Goal: Navigation & Orientation: Understand site structure

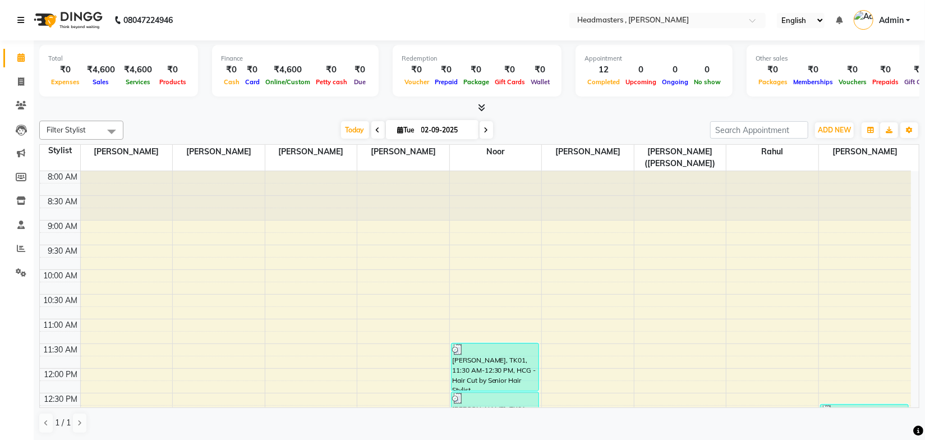
click at [21, 17] on icon at bounding box center [20, 20] width 7 height 8
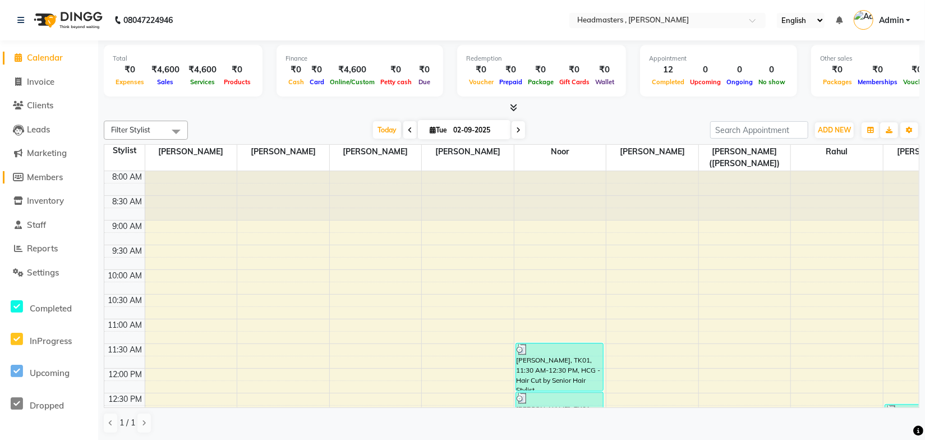
click at [33, 178] on span "Members" at bounding box center [45, 177] width 36 height 11
select select
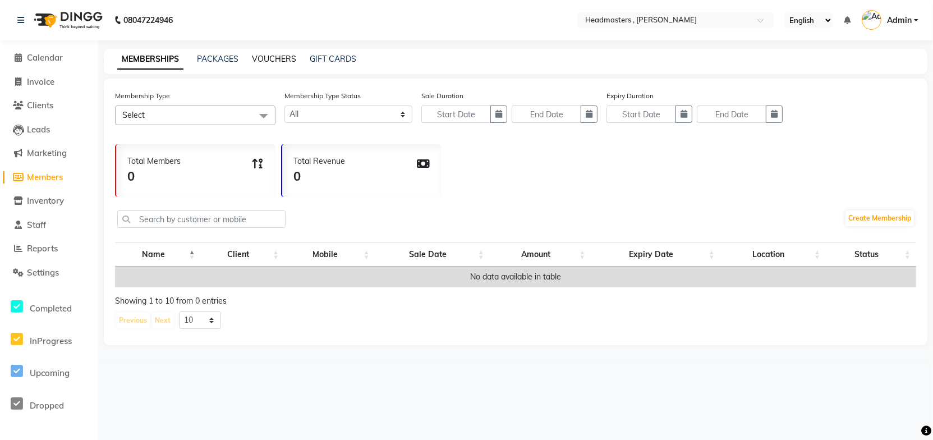
click at [280, 57] on link "VOUCHERS" at bounding box center [274, 59] width 44 height 10
select select
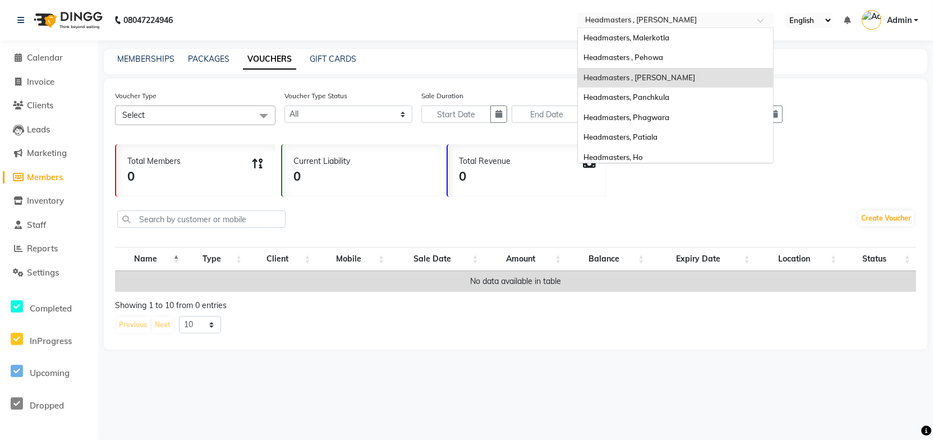
click at [699, 19] on input "text" at bounding box center [664, 21] width 163 height 11
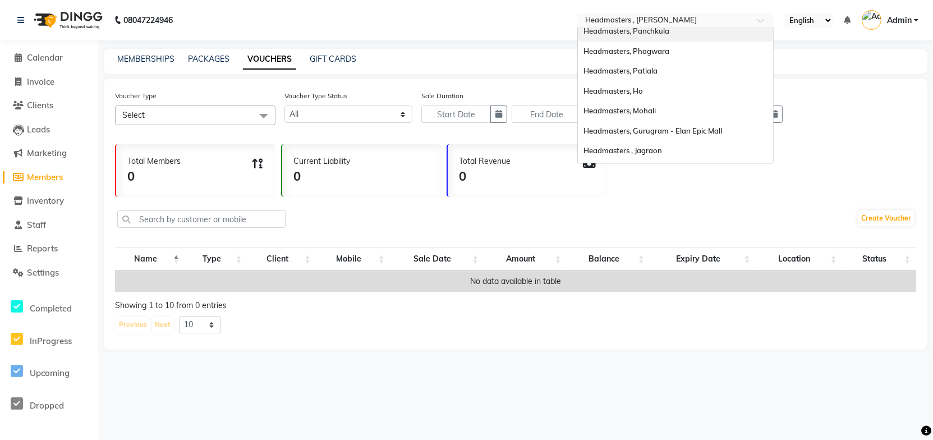
scroll to position [102, 0]
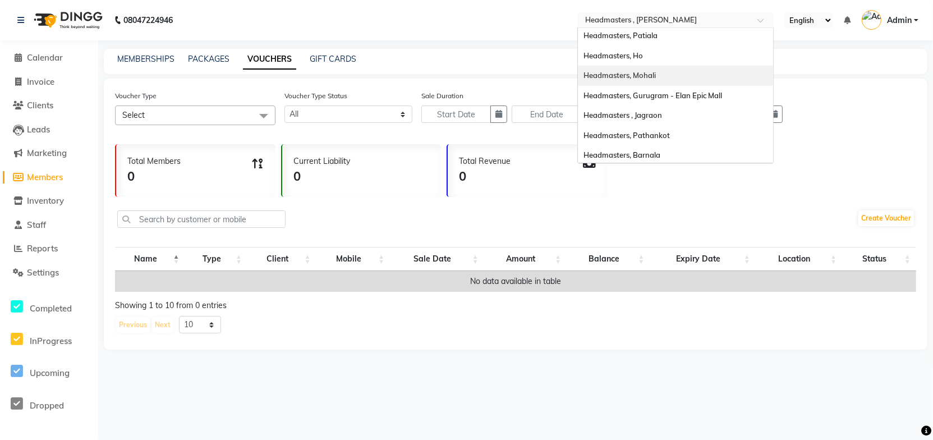
click at [655, 75] on span "Headmasters, Mohali" at bounding box center [620, 75] width 72 height 9
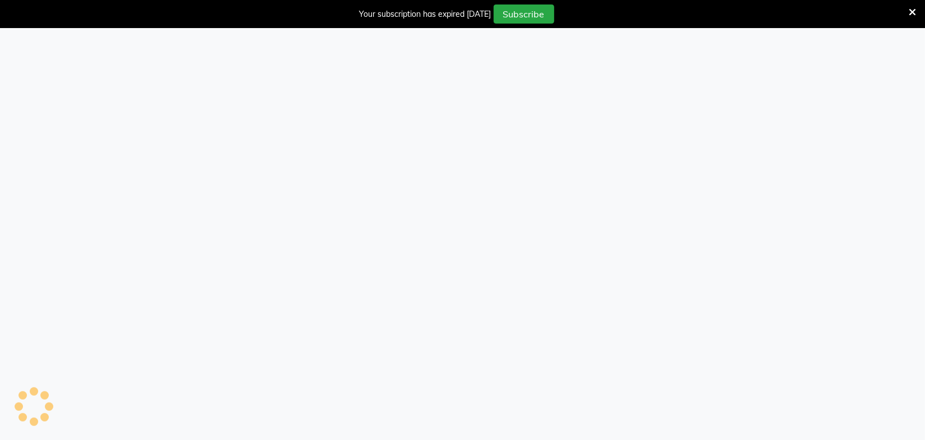
select select
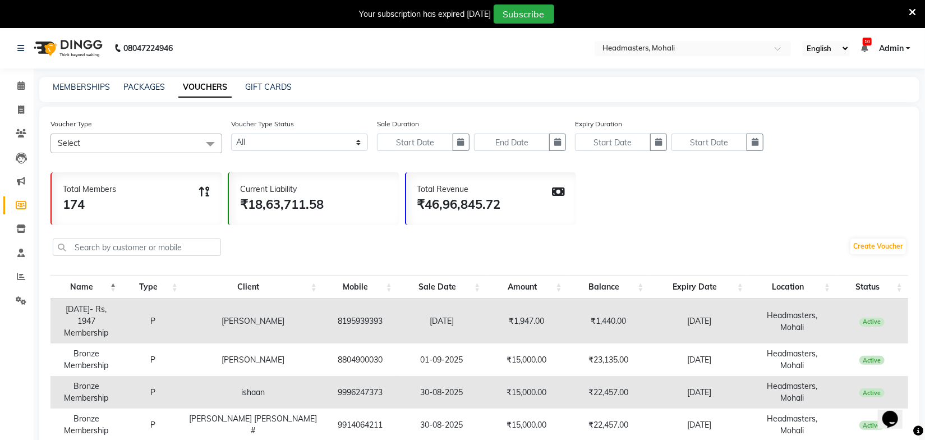
click at [909, 8] on icon at bounding box center [912, 12] width 7 height 10
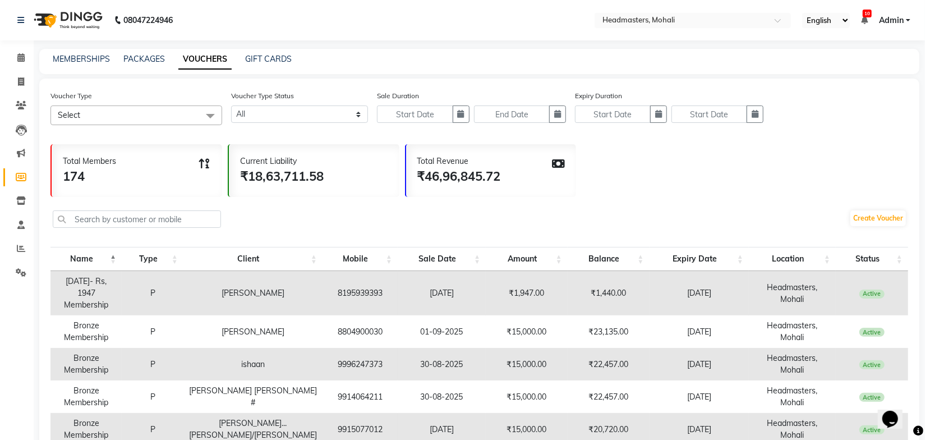
click at [656, 195] on div "Total Members 174 Current Liability ₹18,63,711.58 Total Revenue ₹46,96,845.72" at bounding box center [479, 168] width 858 height 58
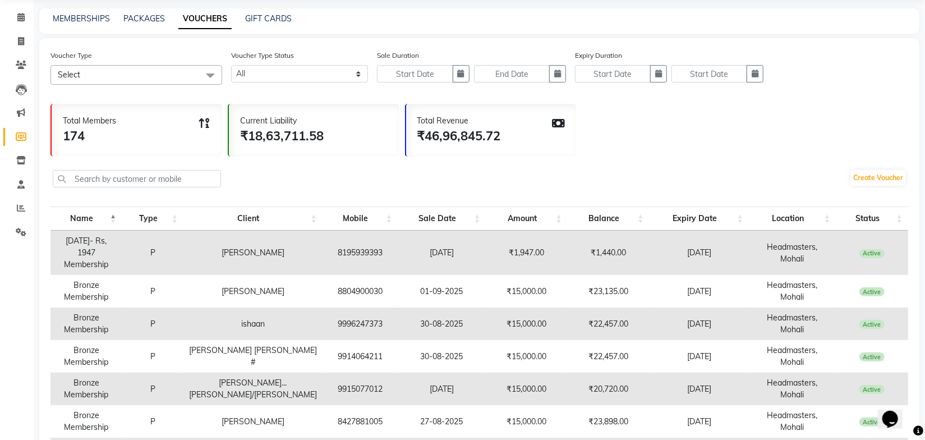
scroll to position [102, 0]
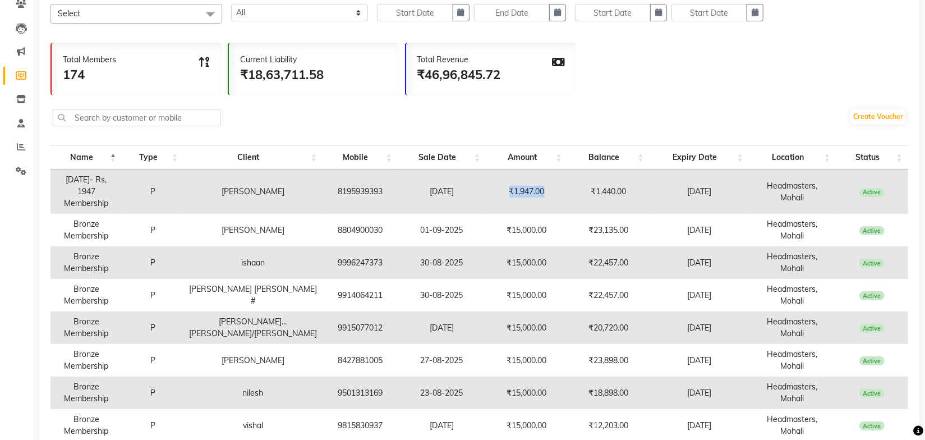
drag, startPoint x: 525, startPoint y: 195, endPoint x: 482, endPoint y: 189, distance: 43.1
click at [486, 189] on td "₹1,947.00" at bounding box center [527, 191] width 82 height 44
drag, startPoint x: 616, startPoint y: 191, endPoint x: 575, endPoint y: 191, distance: 41.0
click at [575, 191] on td "₹1,440.00" at bounding box center [609, 191] width 82 height 44
drag, startPoint x: 710, startPoint y: 194, endPoint x: 662, endPoint y: 197, distance: 47.8
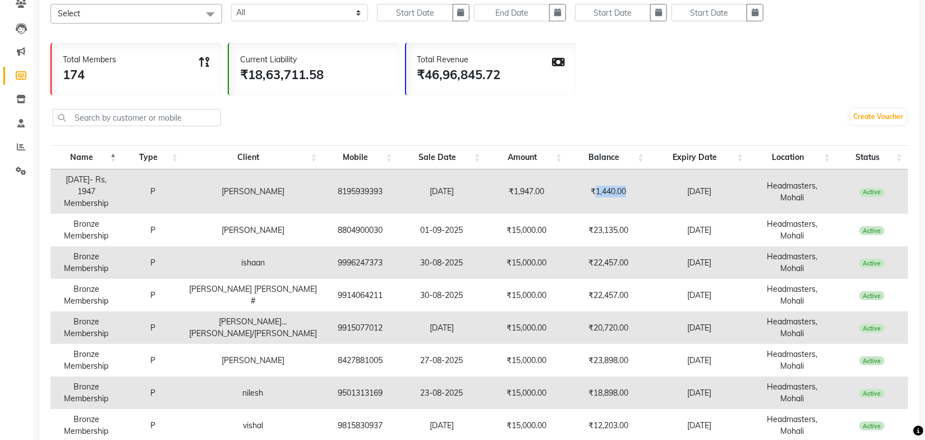
click at [662, 197] on td "[DATE]" at bounding box center [700, 191] width 100 height 44
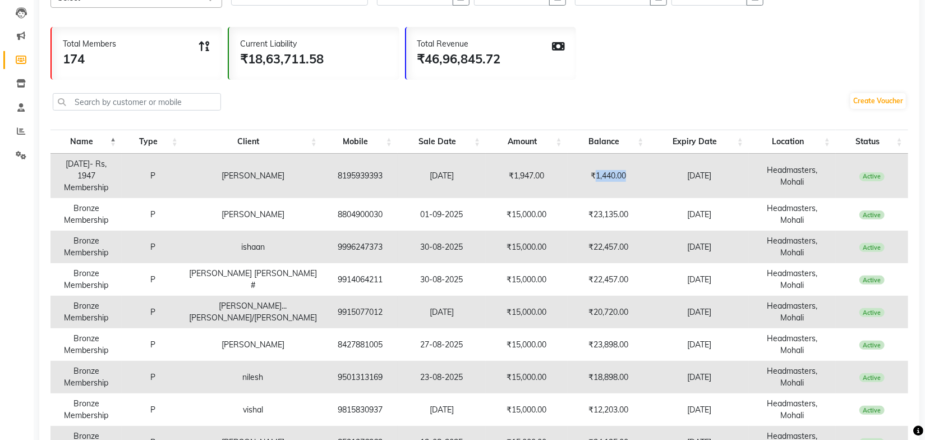
scroll to position [242, 0]
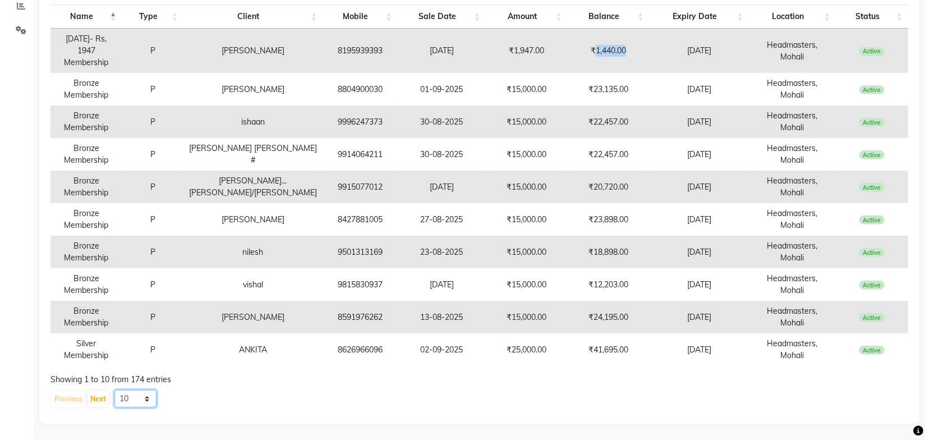
click at [137, 396] on select "10 20 50 100" at bounding box center [135, 398] width 42 height 17
select select "100"
click at [114, 390] on select "10 20 50 100" at bounding box center [135, 398] width 42 height 17
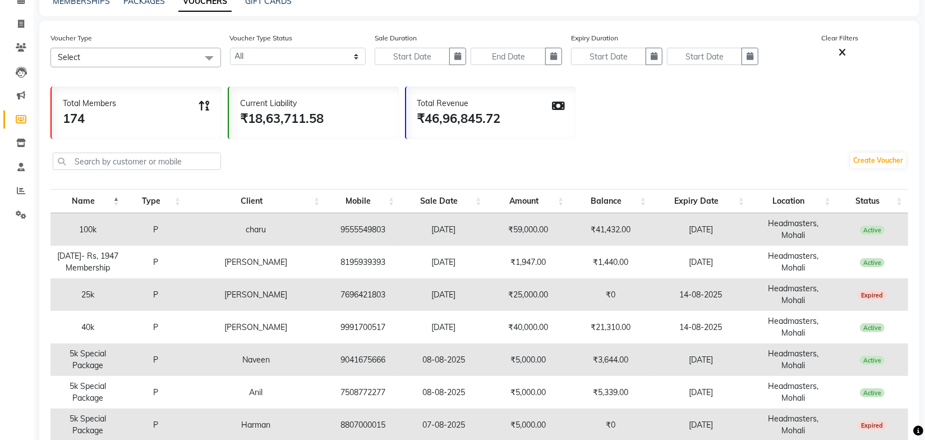
scroll to position [204, 0]
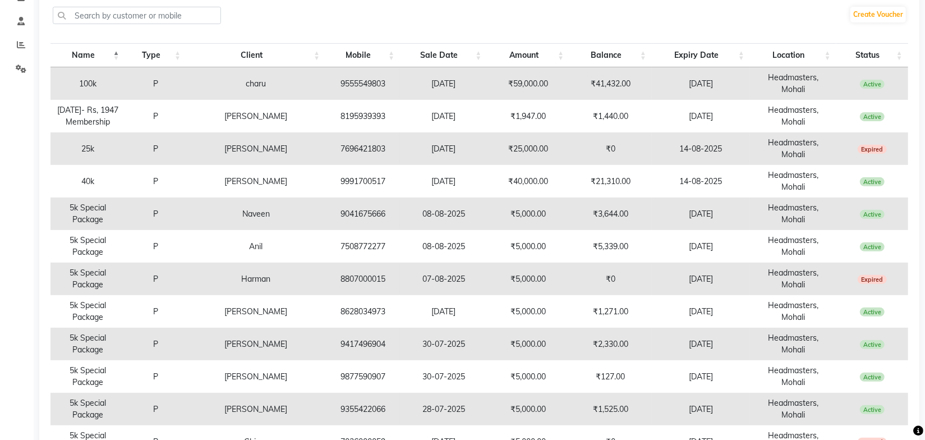
drag, startPoint x: 883, startPoint y: 146, endPoint x: 77, endPoint y: 141, distance: 805.7
click at [77, 141] on tr "25k P [PERSON_NAME] 7696421803 [DATE] ₹25,000.00 ₹0 [DATE] Headmasters, Mohali …" at bounding box center [479, 148] width 858 height 33
drag, startPoint x: 577, startPoint y: 180, endPoint x: 655, endPoint y: 174, distance: 78.2
click at [579, 198] on td "₹3,644.00" at bounding box center [610, 214] width 82 height 33
click at [662, 198] on td "[DATE]" at bounding box center [701, 214] width 98 height 33
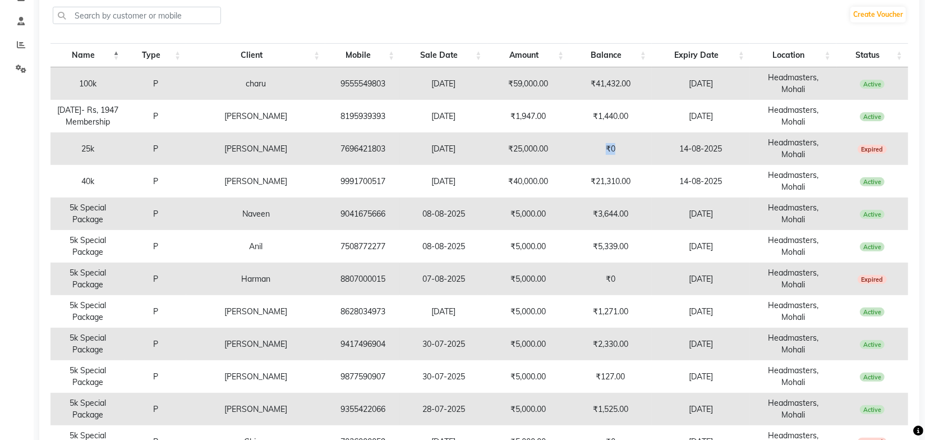
drag, startPoint x: 597, startPoint y: 144, endPoint x: 543, endPoint y: 142, distance: 53.9
click at [569, 142] on td "₹0" at bounding box center [610, 148] width 82 height 33
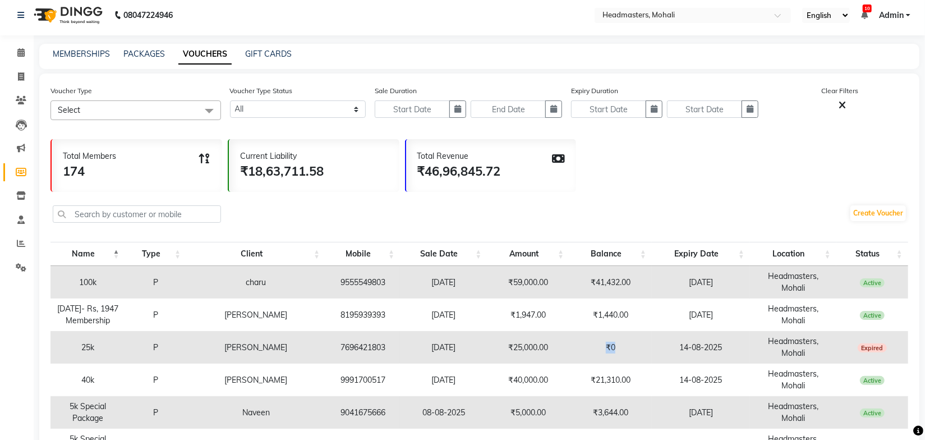
scroll to position [0, 0]
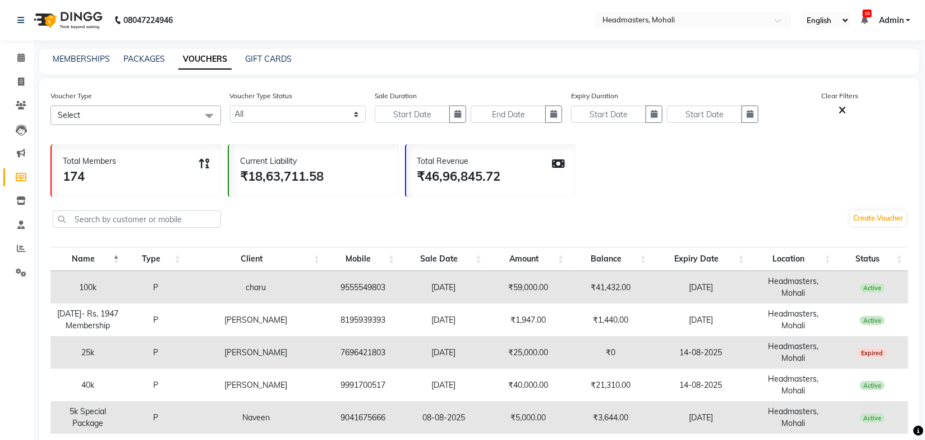
click at [756, 159] on div "Total Members 174 Current Liability ₹18,63,711.58 Total Revenue ₹46,96,845.72" at bounding box center [479, 168] width 858 height 58
click at [842, 113] on icon at bounding box center [842, 110] width 7 height 10
click at [140, 58] on link "PACKAGES" at bounding box center [144, 59] width 42 height 10
select select
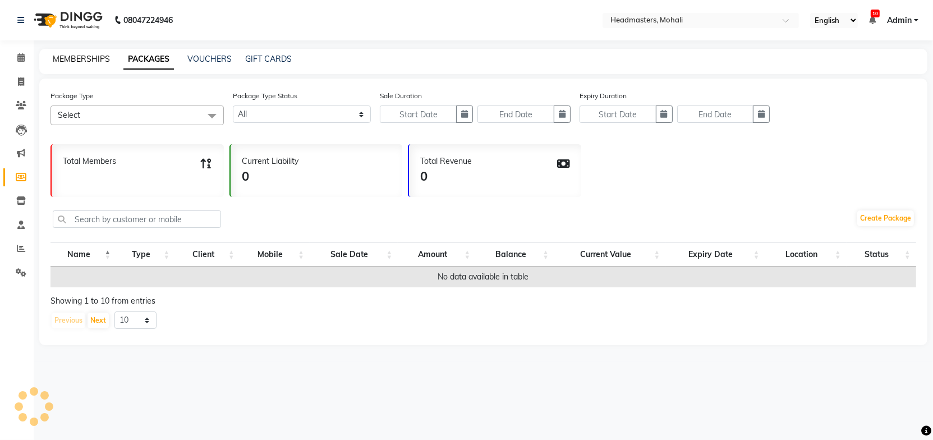
click at [82, 63] on link "MEMBERSHIPS" at bounding box center [81, 59] width 57 height 10
select select
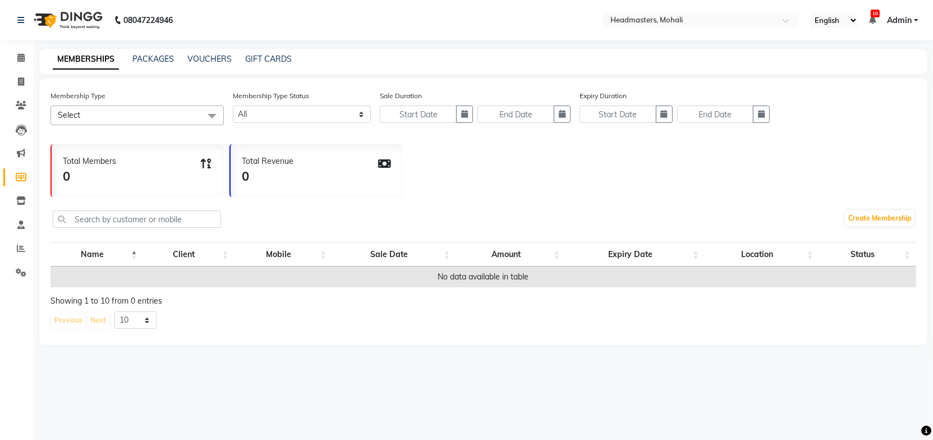
drag, startPoint x: 538, startPoint y: 181, endPoint x: 507, endPoint y: 137, distance: 53.6
click at [544, 187] on div "Total Members 0 Total Revenue 0" at bounding box center [483, 168] width 866 height 58
drag, startPoint x: 155, startPoint y: 58, endPoint x: 103, endPoint y: 58, distance: 52.2
click at [155, 58] on link "PACKAGES" at bounding box center [153, 59] width 42 height 10
select select
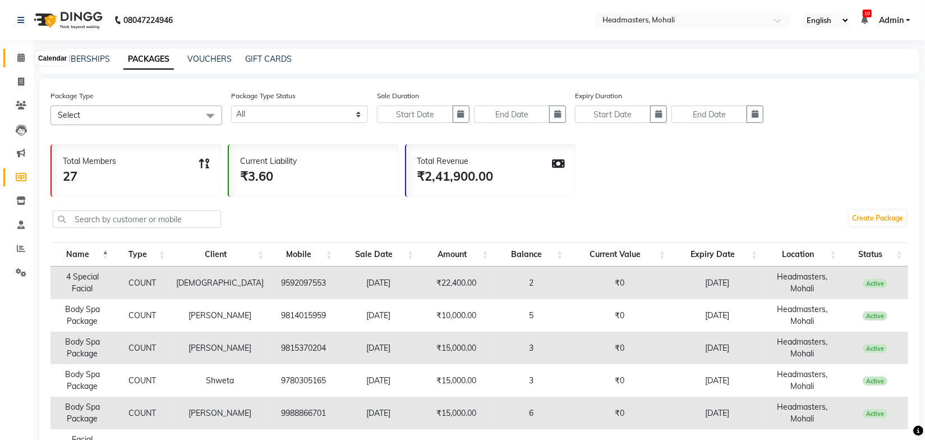
click at [17, 58] on icon at bounding box center [20, 57] width 7 height 8
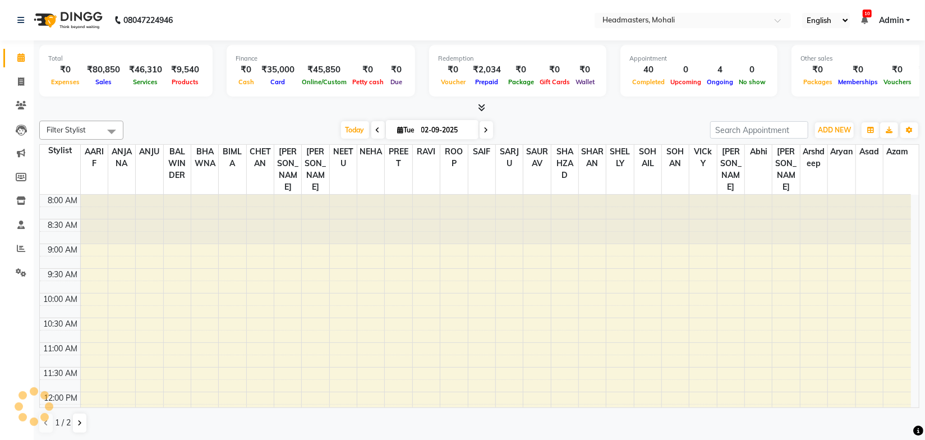
click at [578, 125] on div "[DATE] [DATE]" at bounding box center [417, 130] width 576 height 17
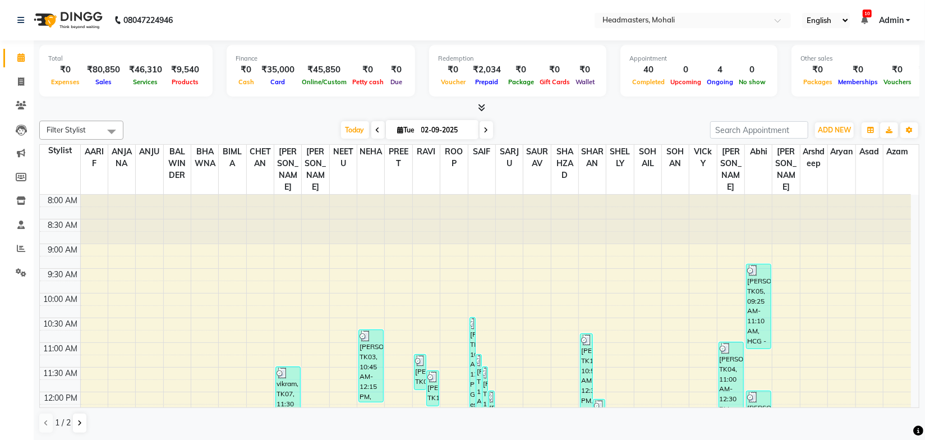
click at [536, 121] on div "Filter Stylist Select All [PERSON_NAME] ANJU [PERSON_NAME] [PERSON_NAME] [PERSO…" at bounding box center [479, 130] width 880 height 19
click at [250, 113] on div "Total ₹0 Expenses ₹80,850 Sales ₹46,310 Services ₹9,540 Products Finance ₹0 Cas…" at bounding box center [480, 240] width 892 height 401
click at [26, 180] on span at bounding box center [21, 177] width 20 height 13
select select
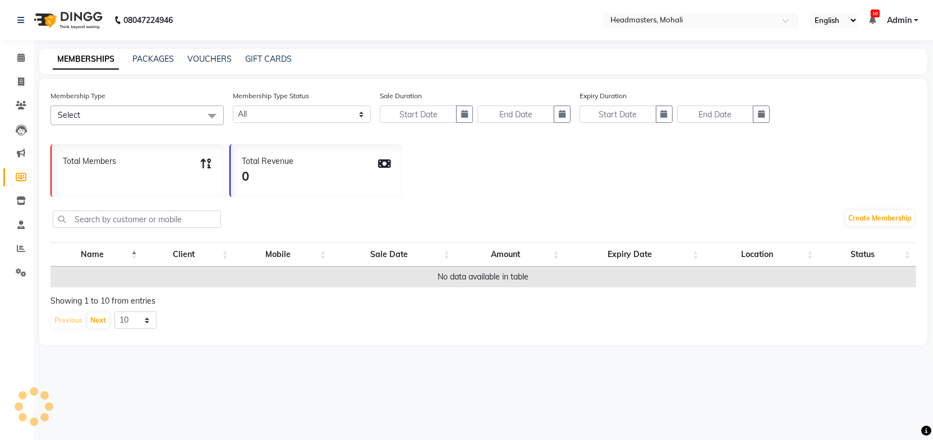
click at [567, 198] on div "Membership Type Select No data available Membership Type Status Active Expired …" at bounding box center [483, 212] width 888 height 267
click at [567, 195] on div "Total Members 0 Total Revenue 0" at bounding box center [483, 168] width 866 height 58
click at [615, 188] on div "Total Members 0 Total Revenue 0" at bounding box center [483, 168] width 866 height 58
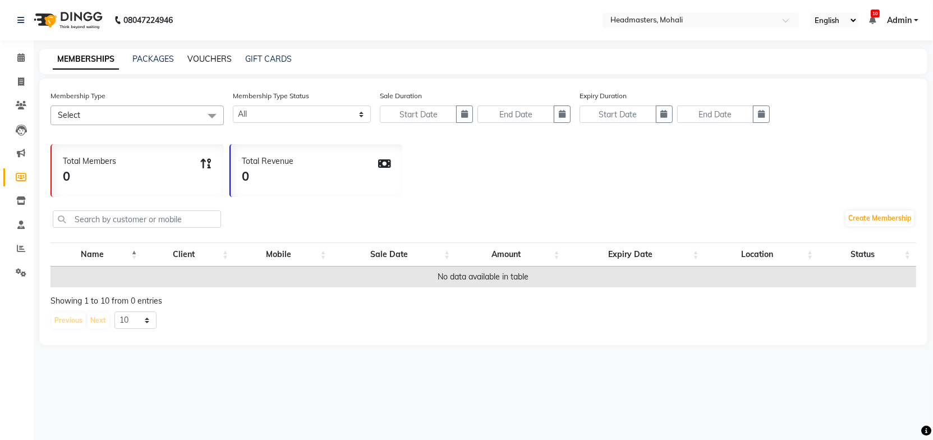
click at [202, 56] on link "VOUCHERS" at bounding box center [209, 59] width 44 height 10
select select
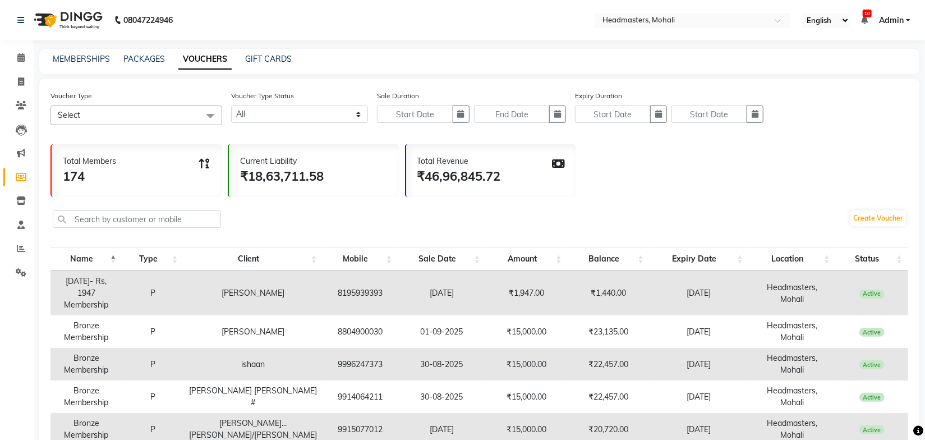
click at [663, 200] on div "Voucher Type Select Select All Platinum Membership Bronze Membership Silver Mem…" at bounding box center [479, 372] width 880 height 587
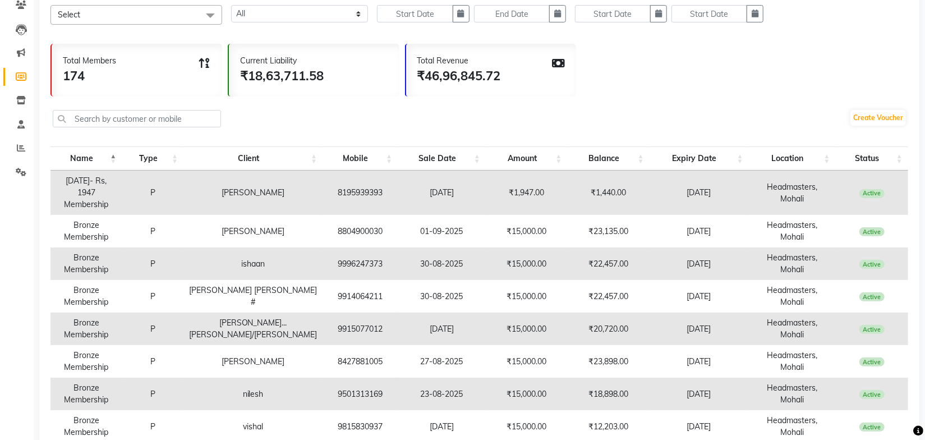
scroll to position [242, 0]
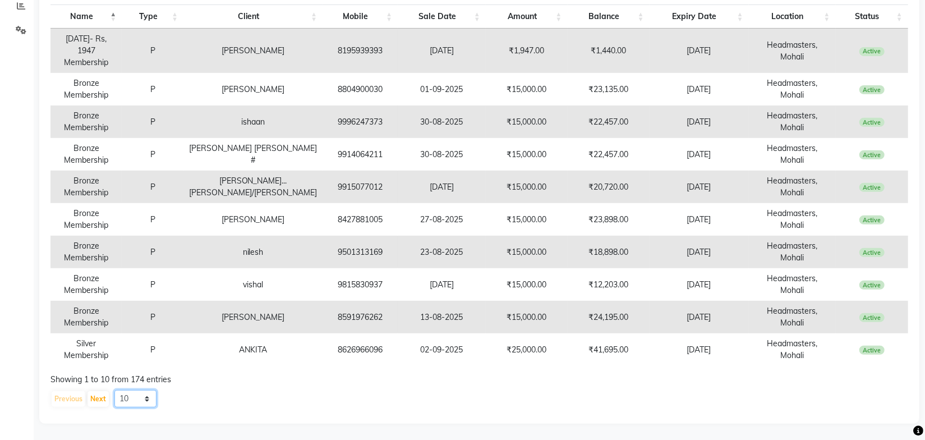
click at [125, 402] on select "10 20 50 100" at bounding box center [135, 398] width 42 height 17
select select "100"
click at [114, 390] on select "10 20 50 100" at bounding box center [135, 398] width 42 height 17
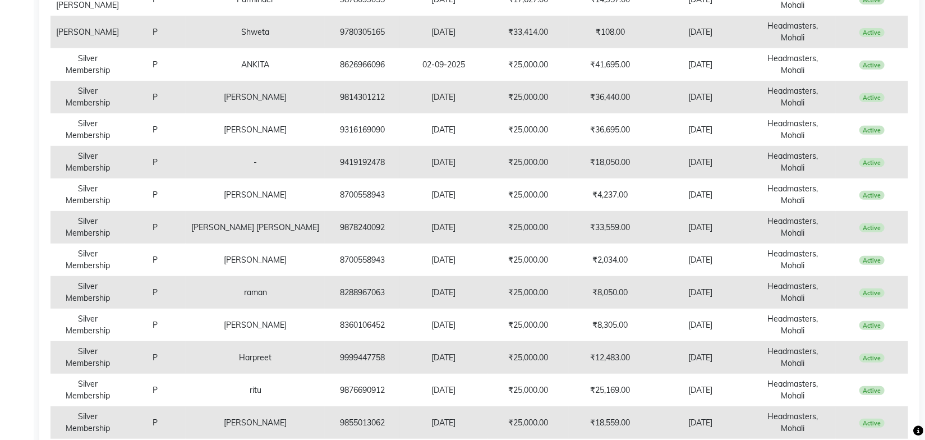
scroll to position [3088, 0]
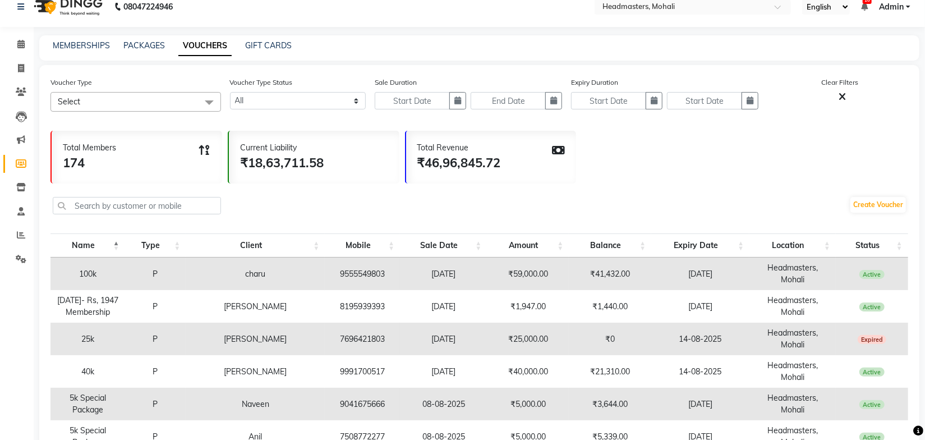
scroll to position [0, 0]
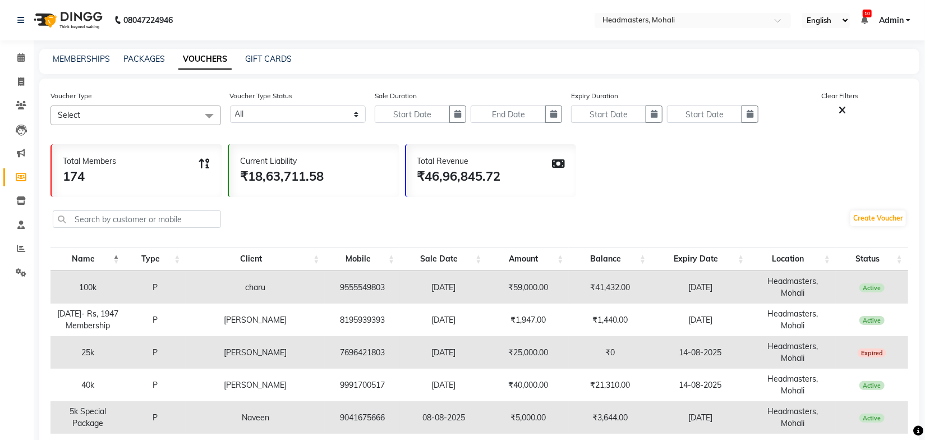
click at [632, 189] on div "Total Members 174 Current Liability ₹18,63,711.58 Total Revenue ₹46,96,845.72" at bounding box center [479, 168] width 858 height 58
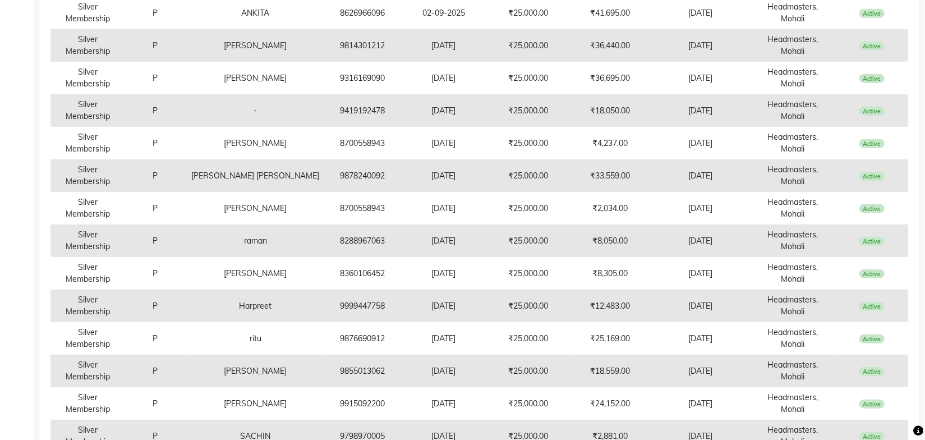
scroll to position [3088, 0]
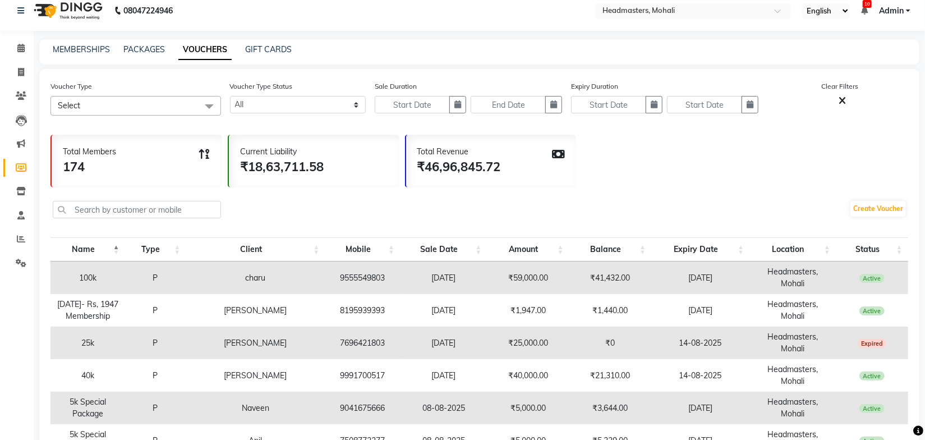
scroll to position [0, 0]
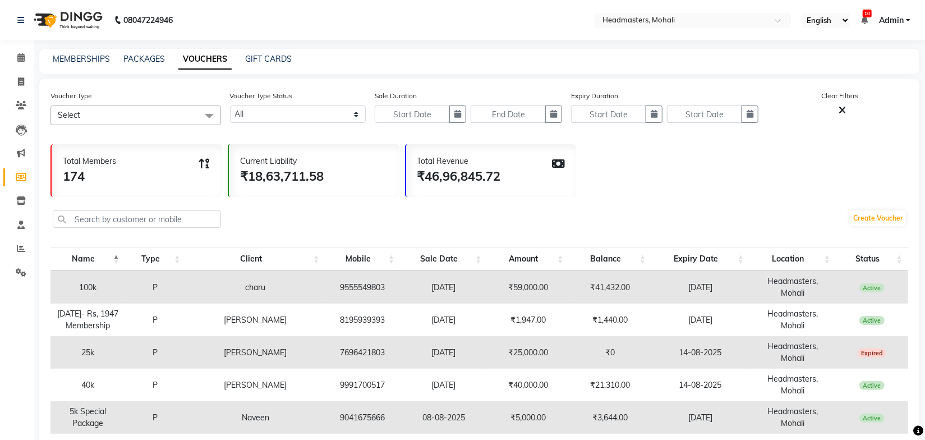
click at [594, 218] on div "Create Voucher" at bounding box center [479, 220] width 858 height 38
click at [594, 216] on div "Create Voucher" at bounding box center [479, 220] width 858 height 38
click at [594, 215] on div "Create Voucher" at bounding box center [479, 220] width 858 height 38
click at [600, 203] on div "Create Voucher" at bounding box center [479, 220] width 858 height 38
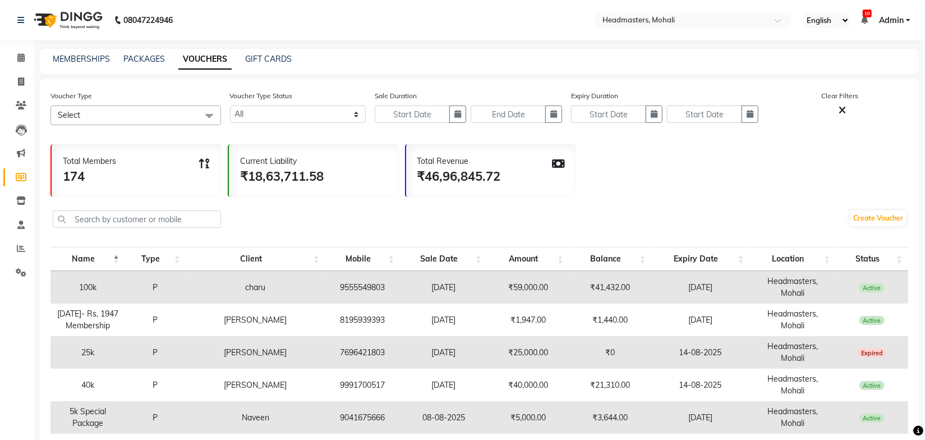
drag, startPoint x: 70, startPoint y: 260, endPoint x: 206, endPoint y: 336, distance: 156.2
drag, startPoint x: 69, startPoint y: 256, endPoint x: 198, endPoint y: 323, distance: 145.3
drag, startPoint x: 60, startPoint y: 239, endPoint x: 117, endPoint y: 309, distance: 90.2
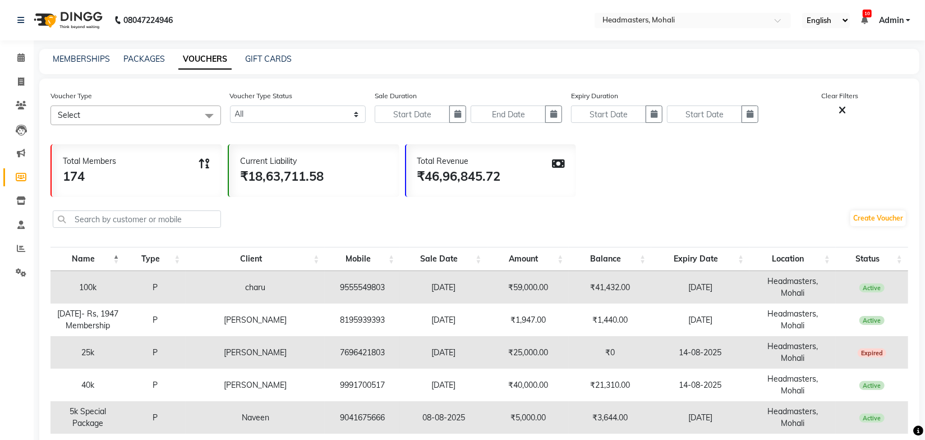
click at [307, 223] on div "Create Voucher" at bounding box center [479, 220] width 858 height 38
drag, startPoint x: 687, startPoint y: 194, endPoint x: 554, endPoint y: 20, distance: 219.4
click at [686, 192] on div "Total Members 174 Current Liability ₹18,63,711.58 Total Revenue ₹46,96,845.72" at bounding box center [479, 168] width 858 height 58
click at [20, 105] on icon at bounding box center [21, 105] width 11 height 8
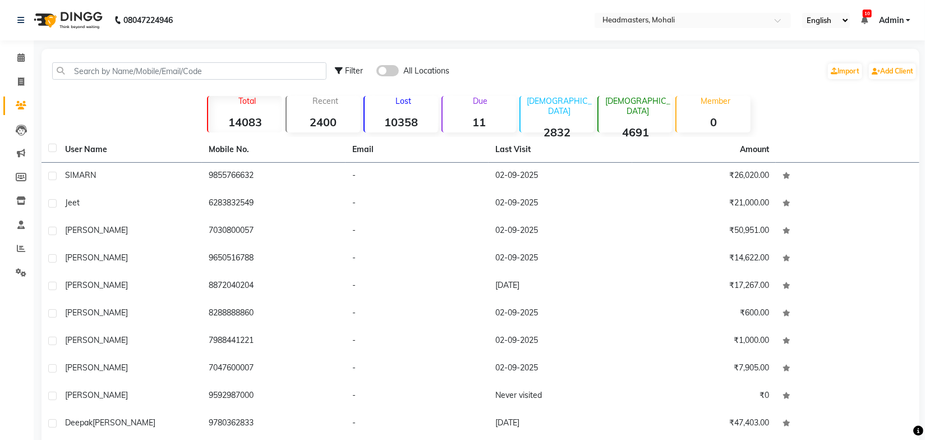
click at [807, 129] on div "Filter All Locations Import Add Client Total 14083 Recent 2400 Lost 10358 Due 1…" at bounding box center [481, 259] width 878 height 420
click at [409, 120] on strong "10358" at bounding box center [402, 122] width 74 height 14
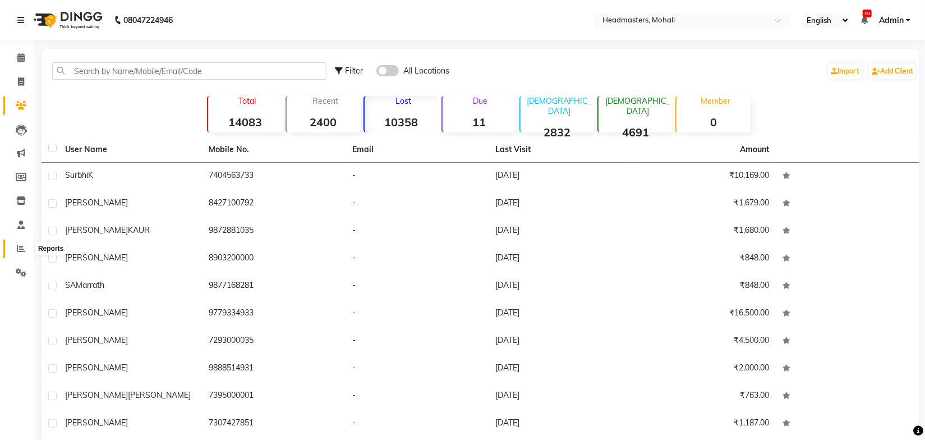
click at [19, 252] on icon at bounding box center [21, 248] width 8 height 8
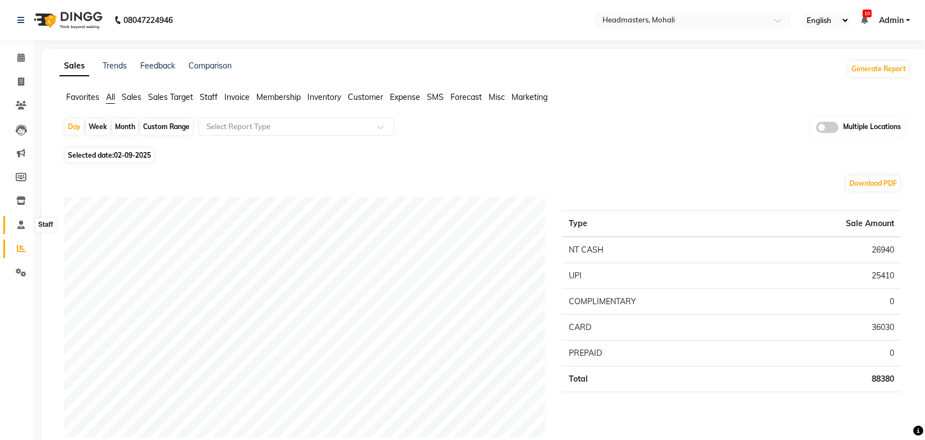
click at [20, 224] on icon at bounding box center [20, 225] width 7 height 8
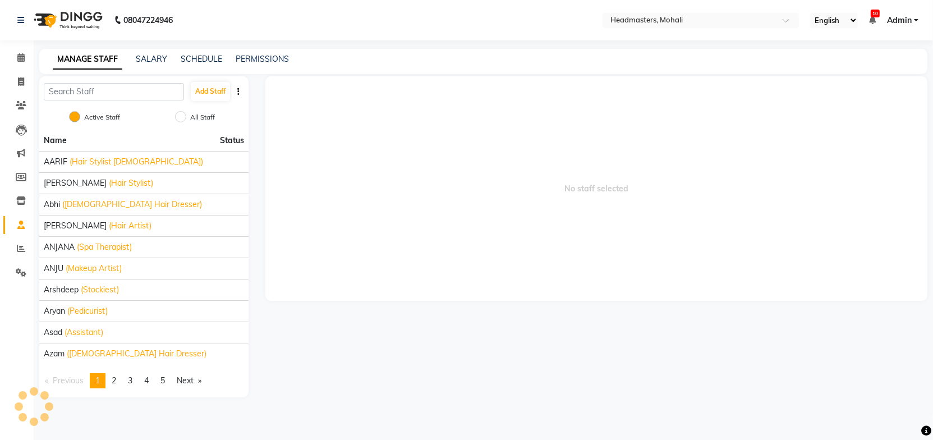
click at [345, 68] on div "MANAGE STAFF SALARY SCHEDULE PERMISSIONS" at bounding box center [483, 61] width 888 height 25
click at [22, 202] on icon at bounding box center [21, 200] width 10 height 8
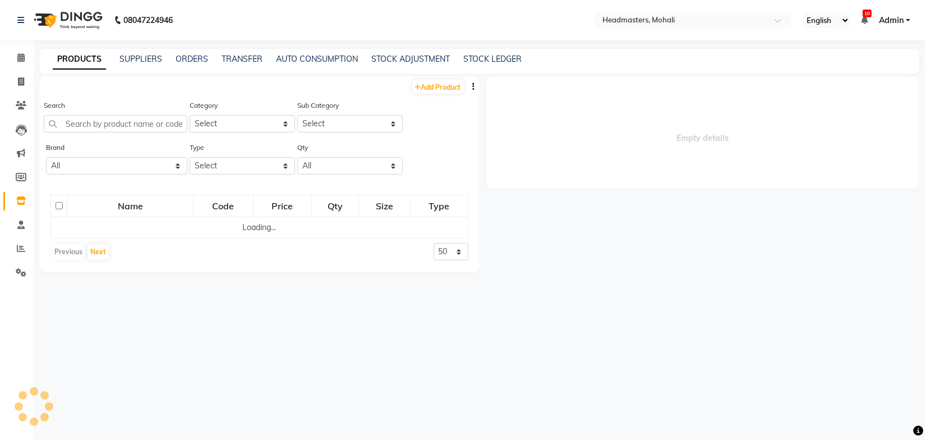
click at [249, 314] on div "Add Product Search Category Select Hair Skin Makeup Personal Care Appliances [P…" at bounding box center [259, 253] width 440 height 354
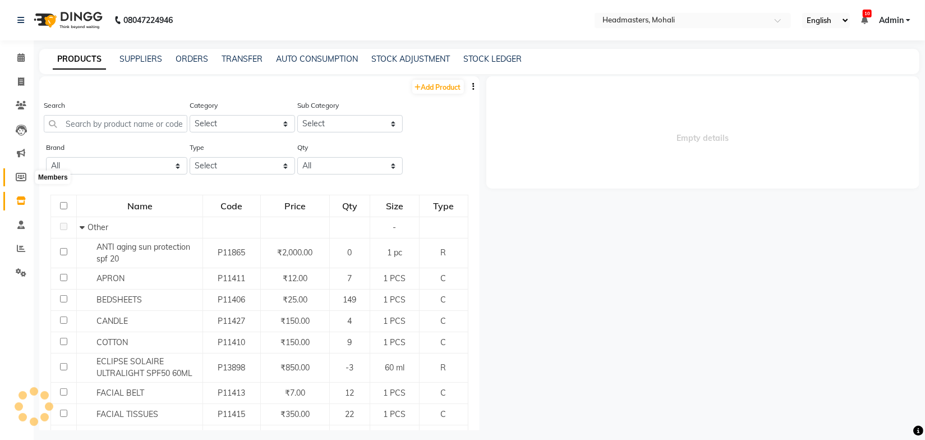
click at [21, 180] on icon at bounding box center [21, 177] width 11 height 8
select select
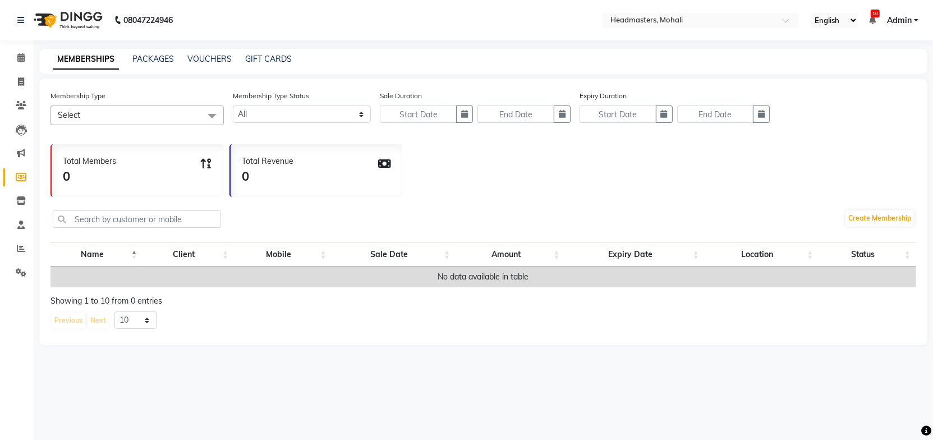
click at [483, 205] on div "Create Membership" at bounding box center [483, 220] width 866 height 38
click at [466, 206] on div "Create Membership" at bounding box center [483, 220] width 866 height 38
drag, startPoint x: 685, startPoint y: 190, endPoint x: 673, endPoint y: 177, distance: 16.7
click at [684, 188] on div "Total Members 0 Total Revenue 0" at bounding box center [483, 168] width 866 height 58
click at [21, 154] on icon at bounding box center [21, 153] width 8 height 8
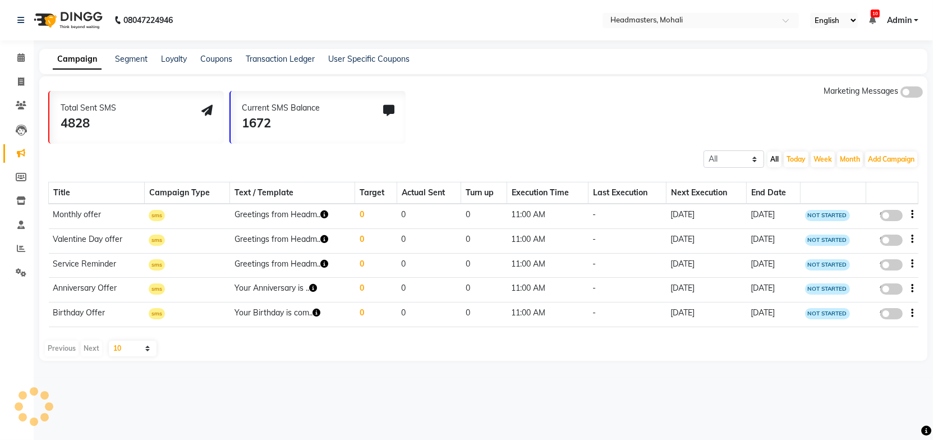
click at [508, 148] on div "All Scheduled Completed All [DATE] Week Month Add Campaign SMS Campaign Email C…" at bounding box center [483, 158] width 888 height 20
